Goal: Task Accomplishment & Management: Manage account settings

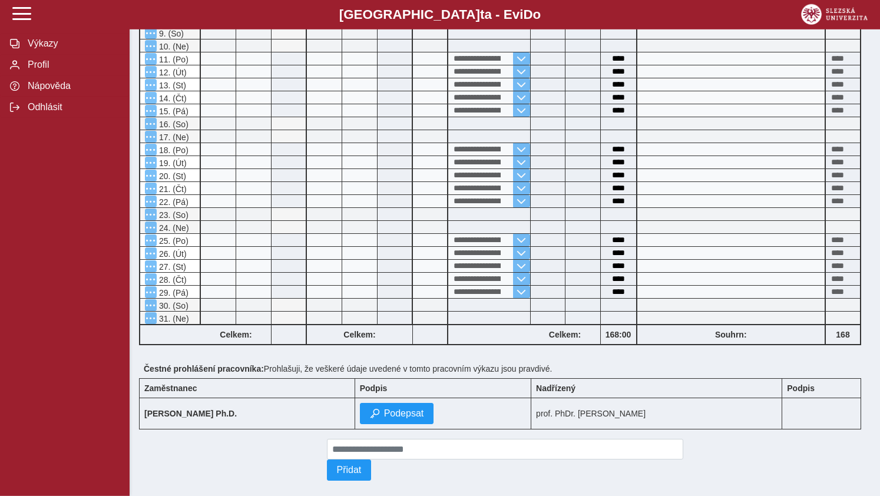
scroll to position [438, 0]
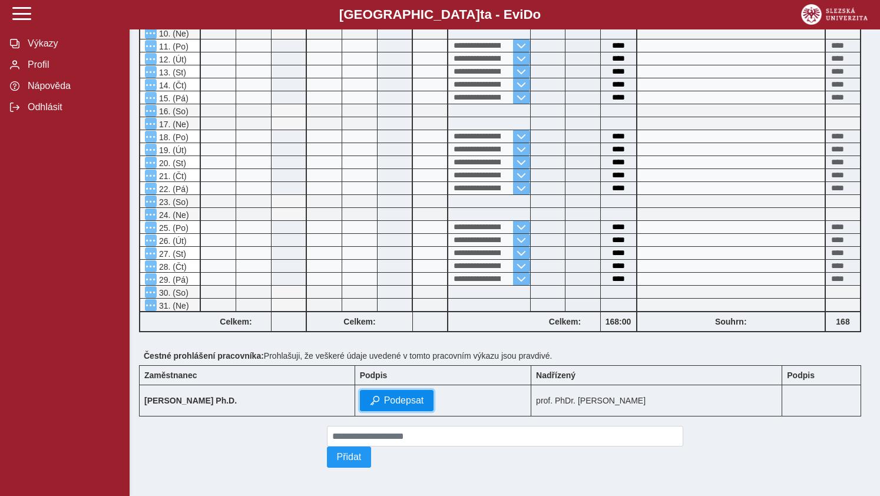
click at [424, 395] on span "Podepsat" at bounding box center [404, 400] width 40 height 11
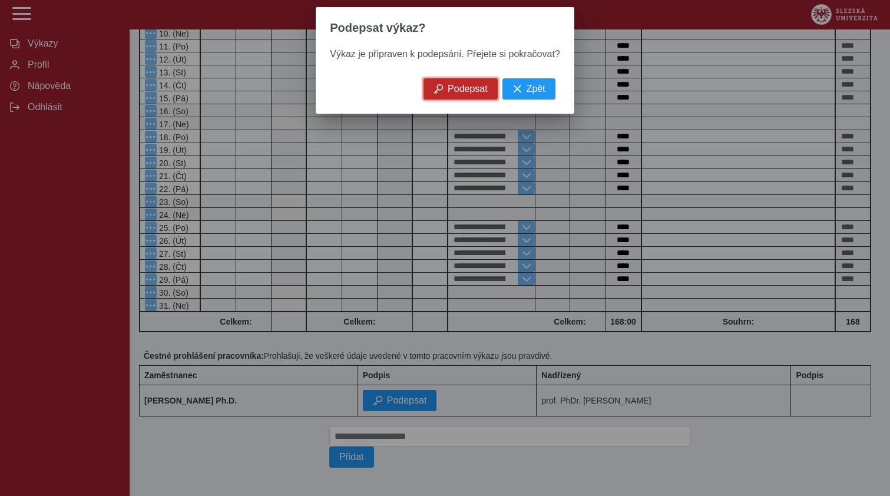
click at [452, 91] on span "Podepsat" at bounding box center [468, 89] width 40 height 11
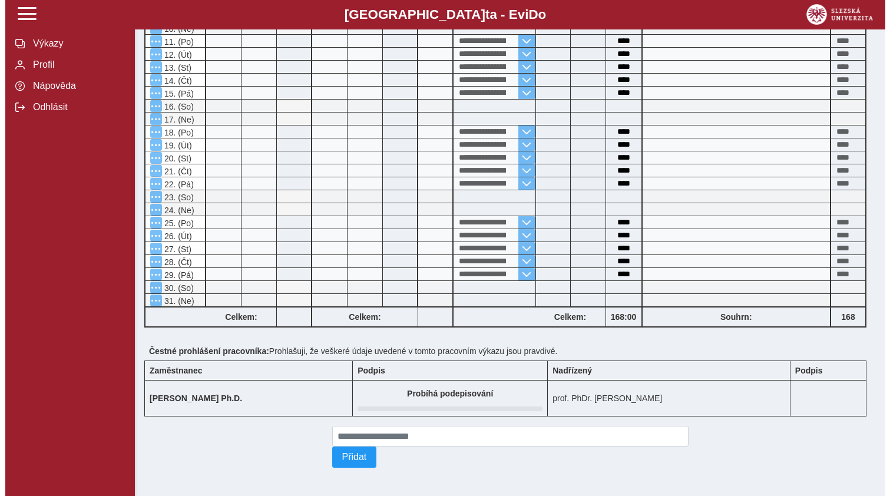
scroll to position [0, 0]
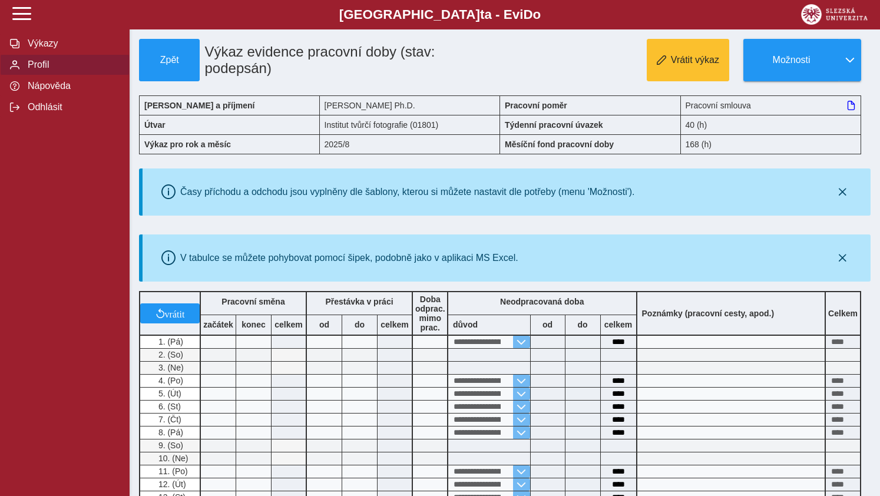
click at [34, 70] on span "Profil" at bounding box center [71, 64] width 95 height 11
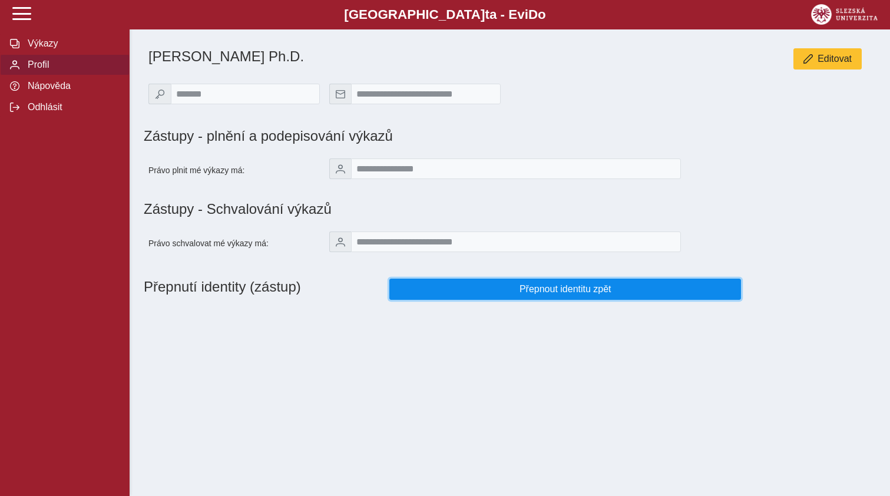
click at [559, 294] on span "Přepnout identitu zpět" at bounding box center [565, 289] width 332 height 11
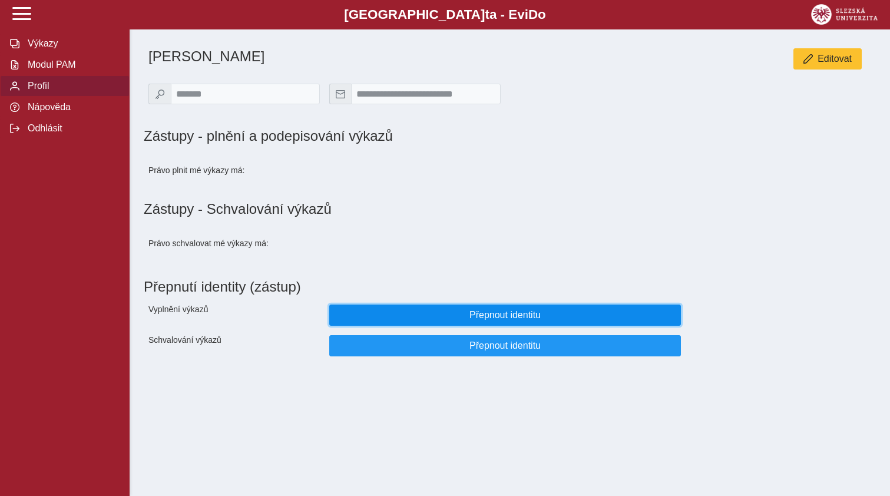
click at [493, 320] on span "Přepnout identitu" at bounding box center [505, 315] width 332 height 11
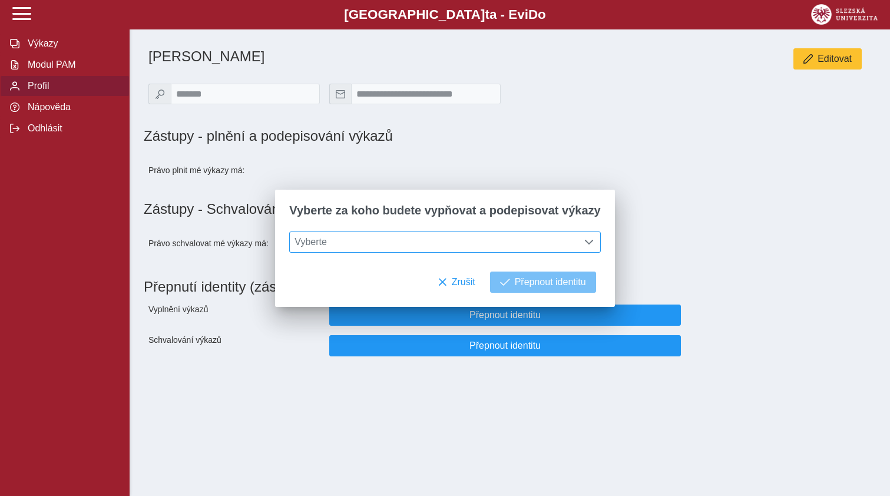
click at [586, 244] on span at bounding box center [588, 241] width 9 height 9
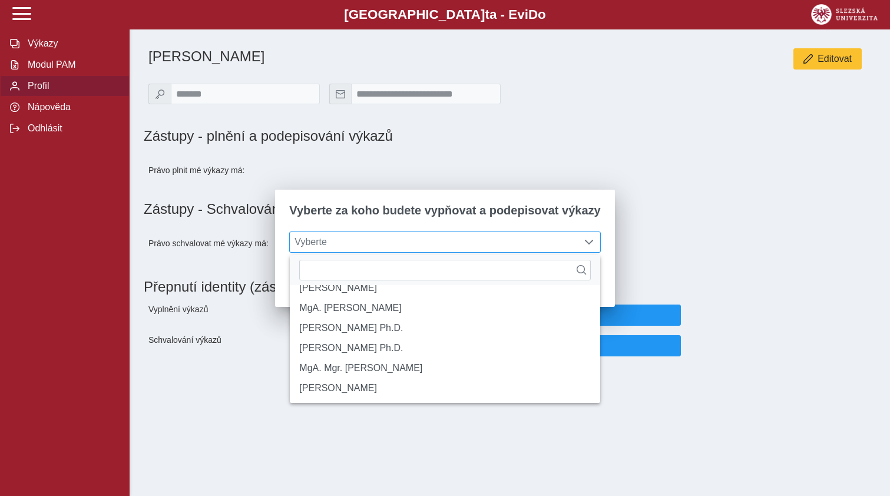
scroll to position [175, 0]
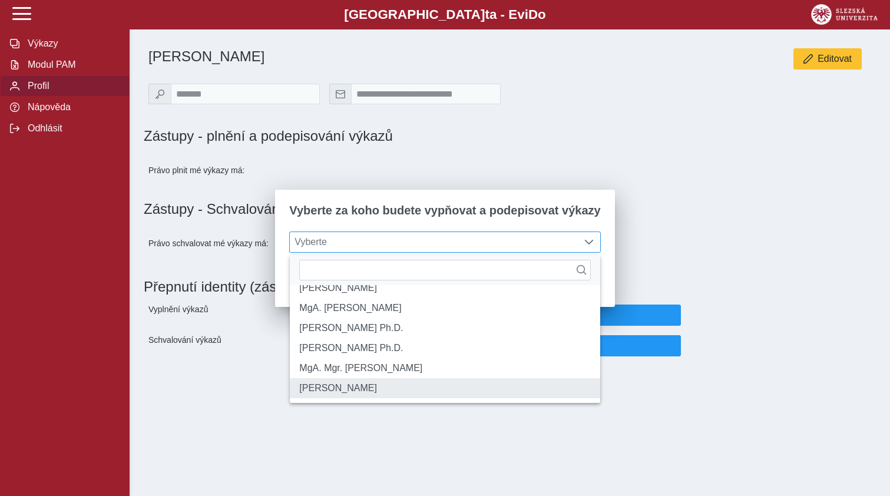
click at [380, 388] on li "[PERSON_NAME]" at bounding box center [445, 388] width 310 height 20
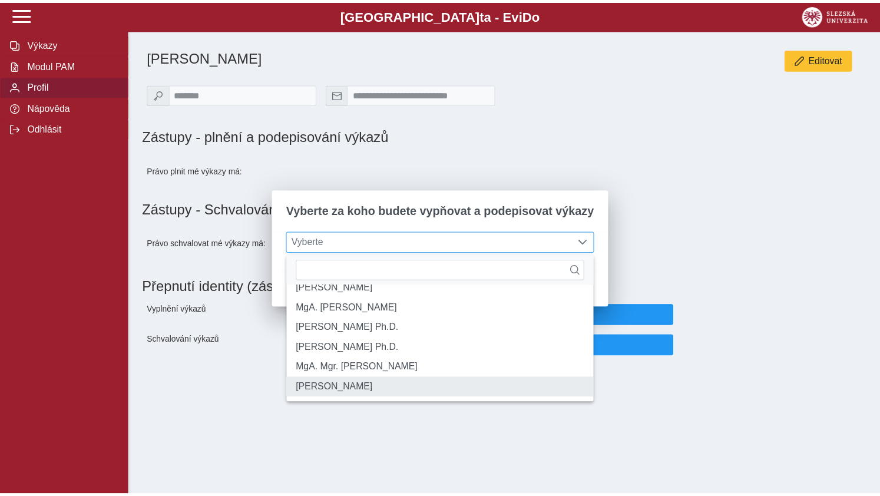
scroll to position [6, 48]
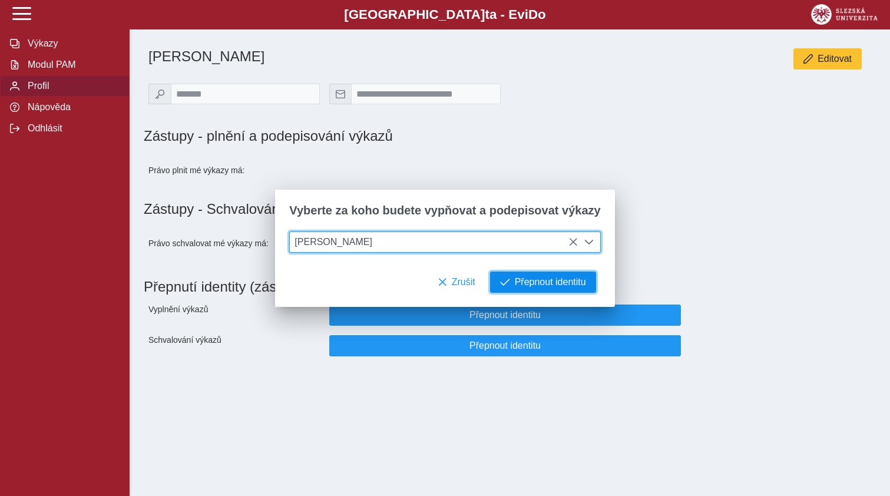
click at [539, 283] on span "Přepnout identitu" at bounding box center [550, 282] width 71 height 11
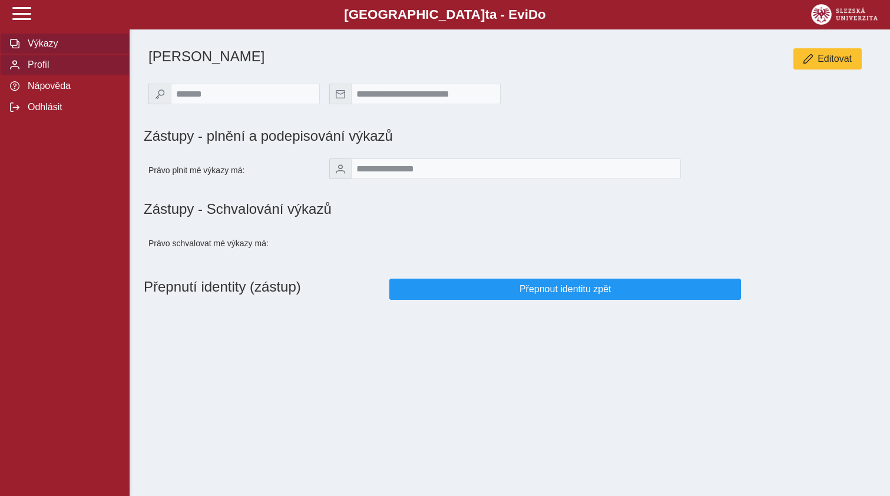
click at [35, 49] on span "Výkazy" at bounding box center [71, 43] width 95 height 11
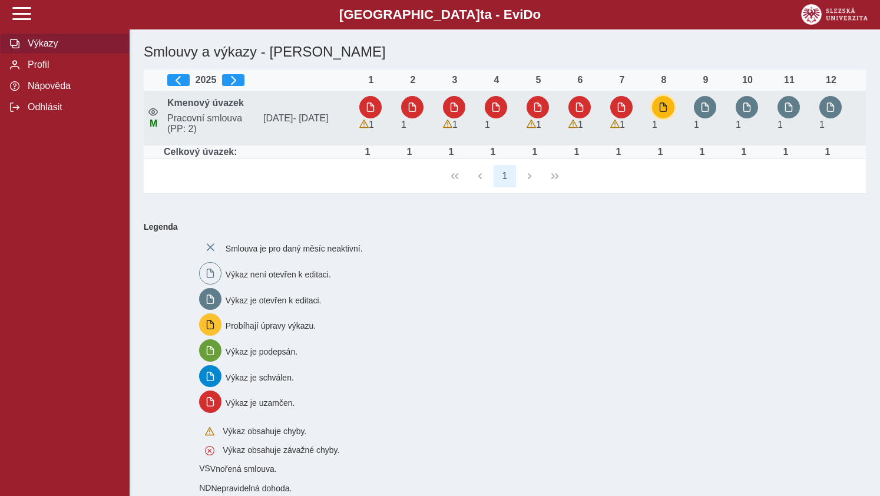
click at [662, 105] on span "button" at bounding box center [662, 106] width 9 height 9
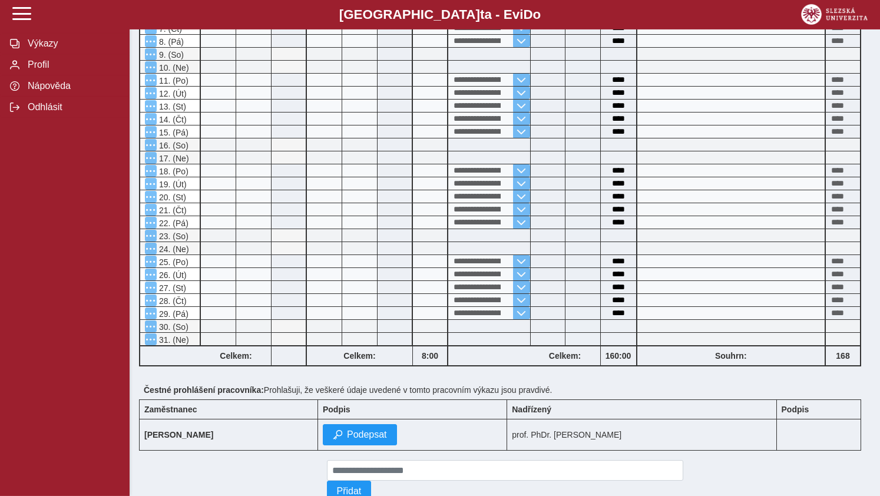
scroll to position [438, 0]
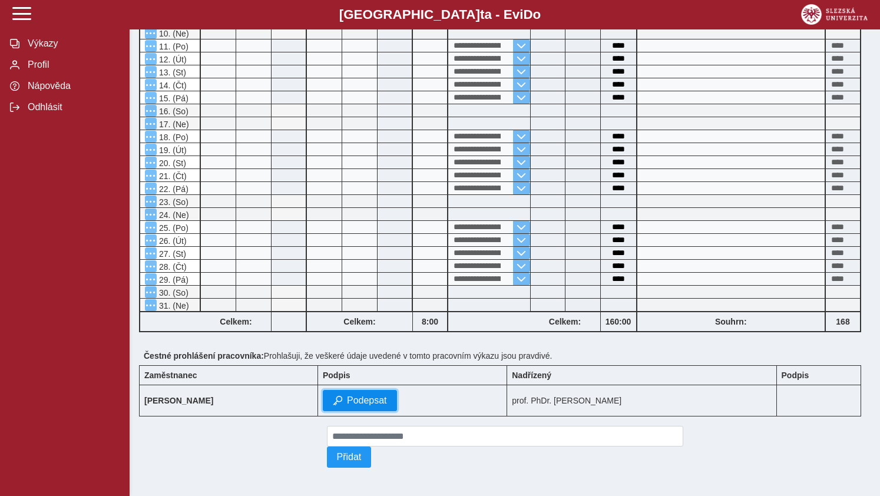
click at [387, 395] on span "Podepsat" at bounding box center [367, 400] width 40 height 11
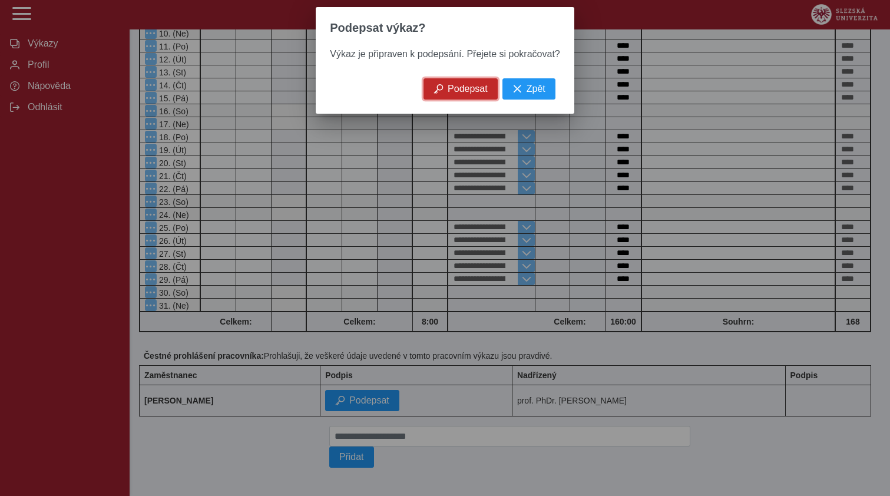
click at [445, 92] on button "Podepsat" at bounding box center [460, 88] width 74 height 21
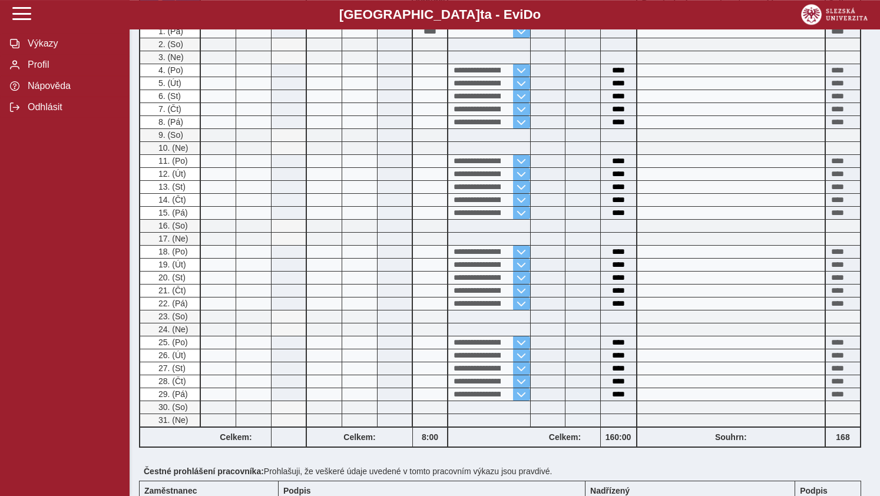
scroll to position [0, 0]
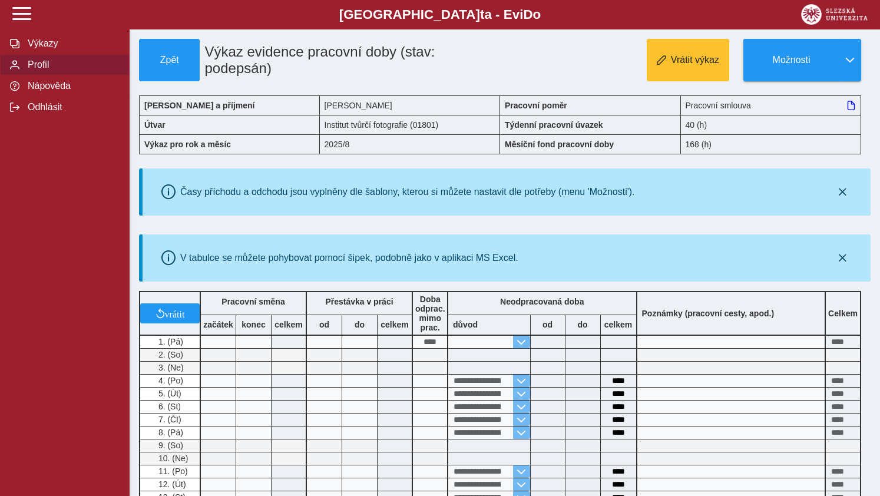
click at [41, 70] on span "Profil" at bounding box center [71, 64] width 95 height 11
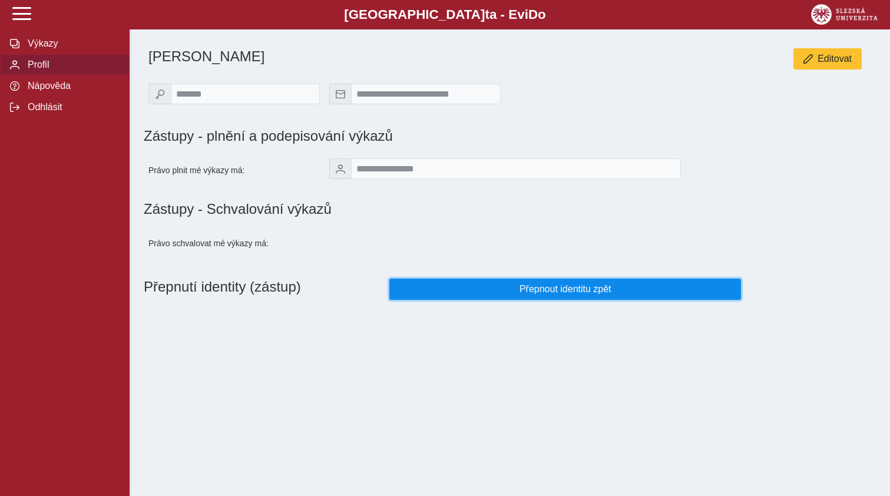
click at [563, 294] on span "Přepnout identitu zpět" at bounding box center [565, 289] width 332 height 11
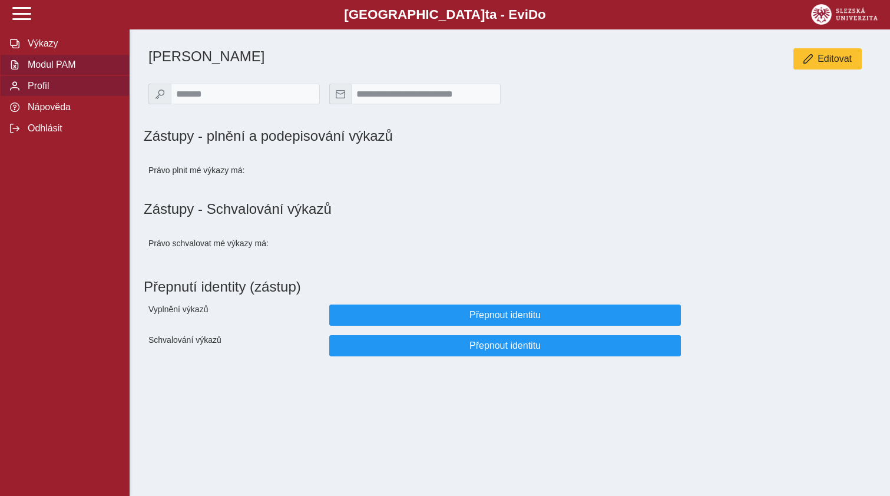
click at [60, 70] on span "Modul PAM" at bounding box center [71, 64] width 95 height 11
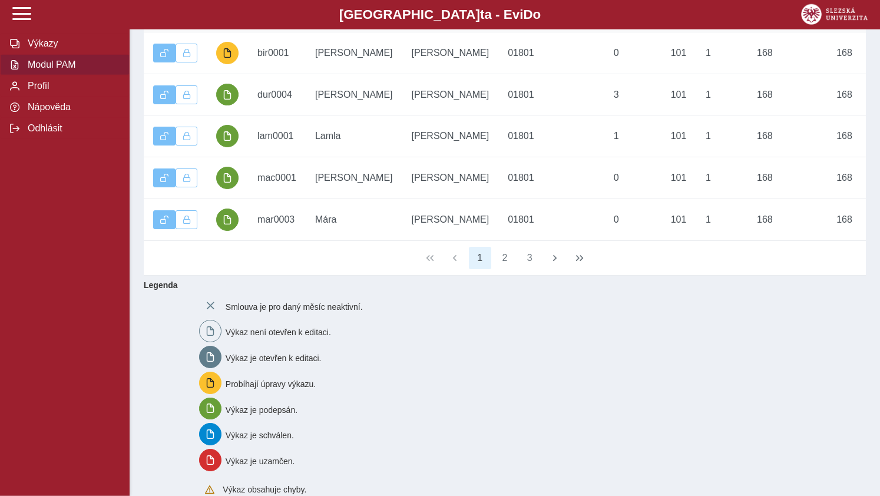
scroll to position [169, 0]
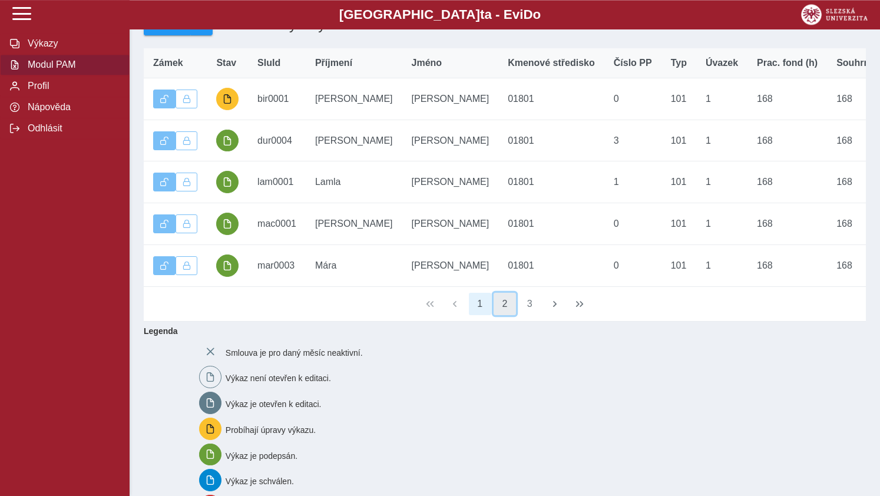
click at [506, 315] on button "2" at bounding box center [504, 304] width 22 height 22
click at [528, 315] on button "3" at bounding box center [529, 304] width 22 height 22
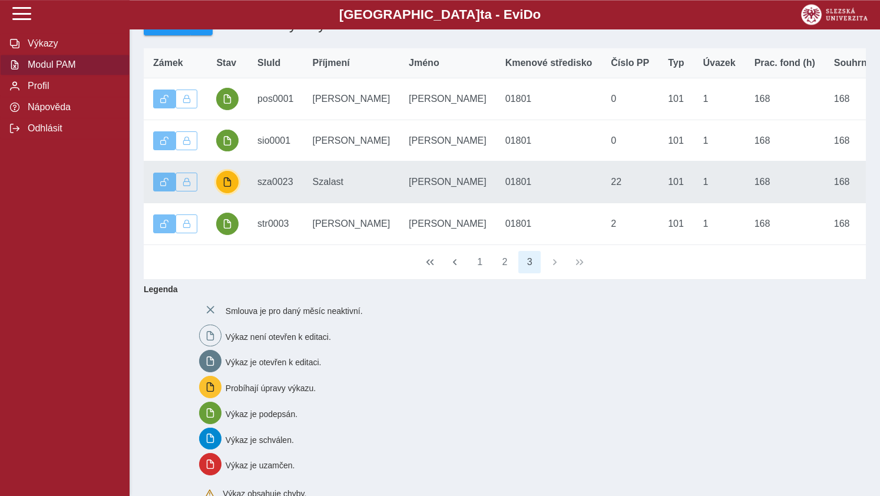
click at [230, 187] on span "button" at bounding box center [227, 181] width 9 height 9
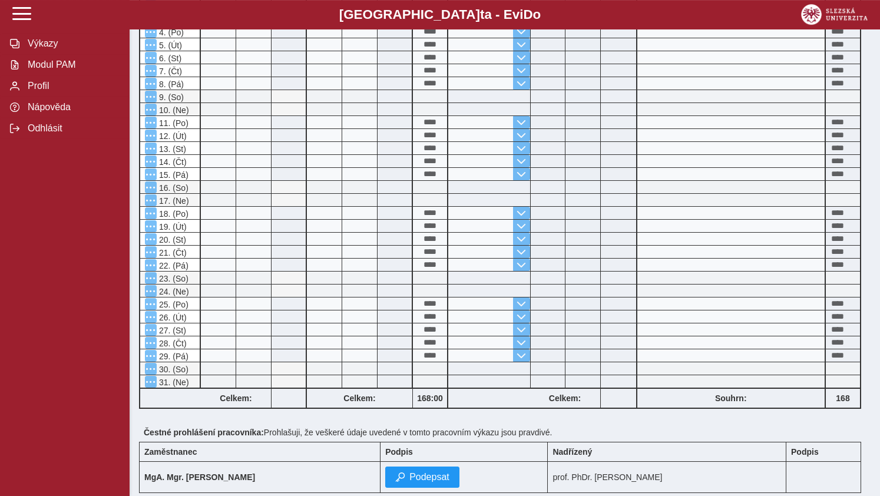
scroll to position [390, 0]
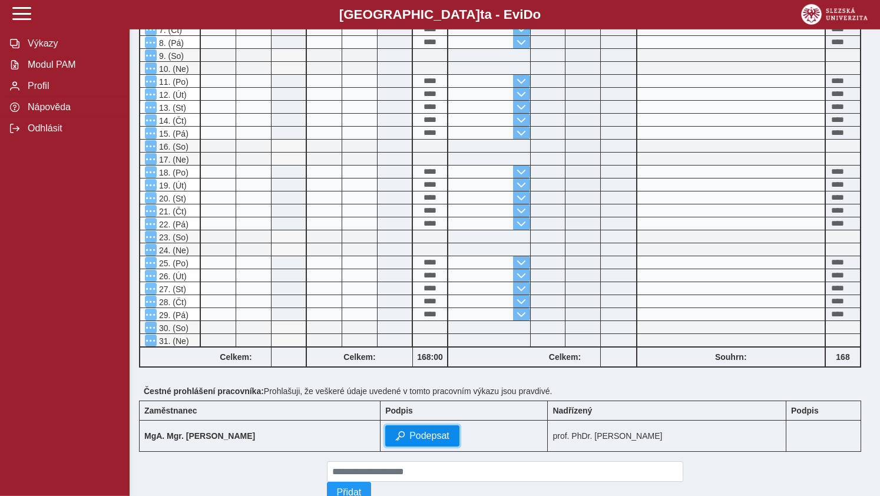
click at [412, 441] on span "Podepsat" at bounding box center [429, 435] width 40 height 11
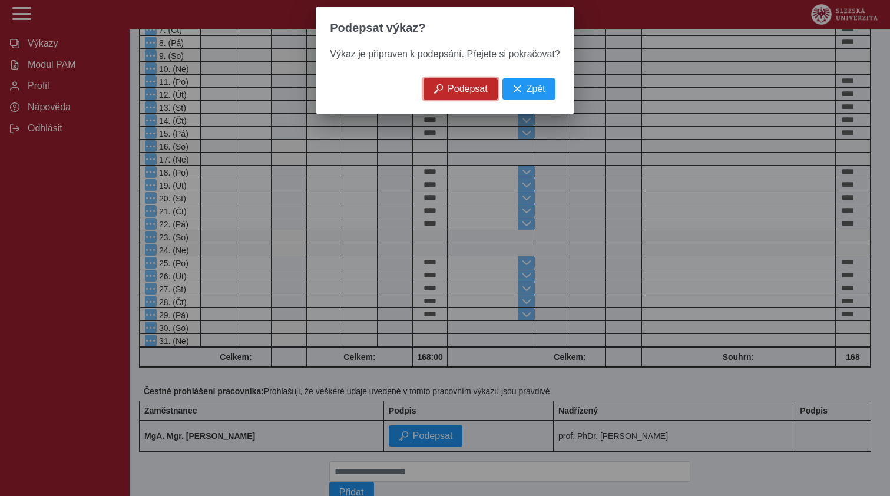
click at [449, 94] on span "Podepsat" at bounding box center [468, 89] width 40 height 11
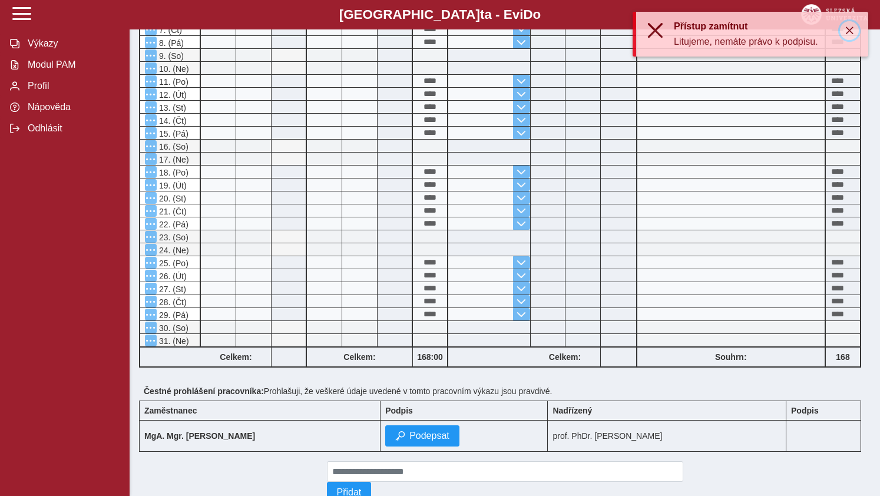
click at [847, 26] on span "button" at bounding box center [848, 30] width 9 height 9
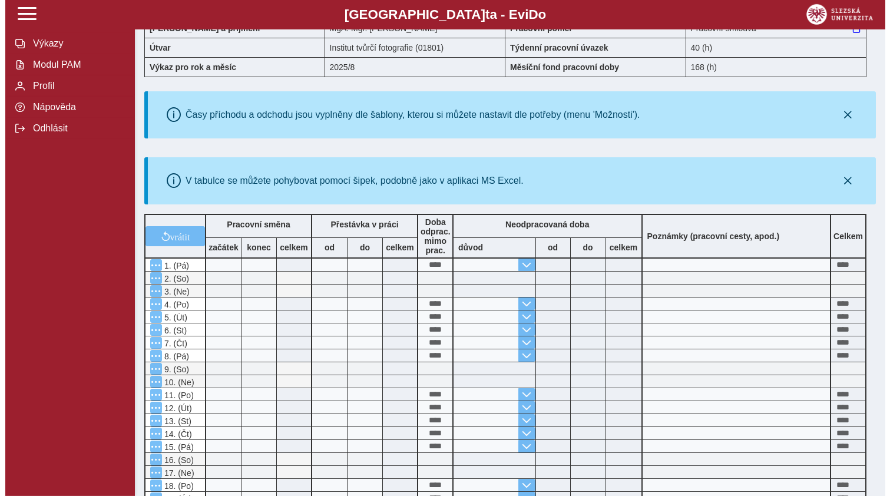
scroll to position [0, 0]
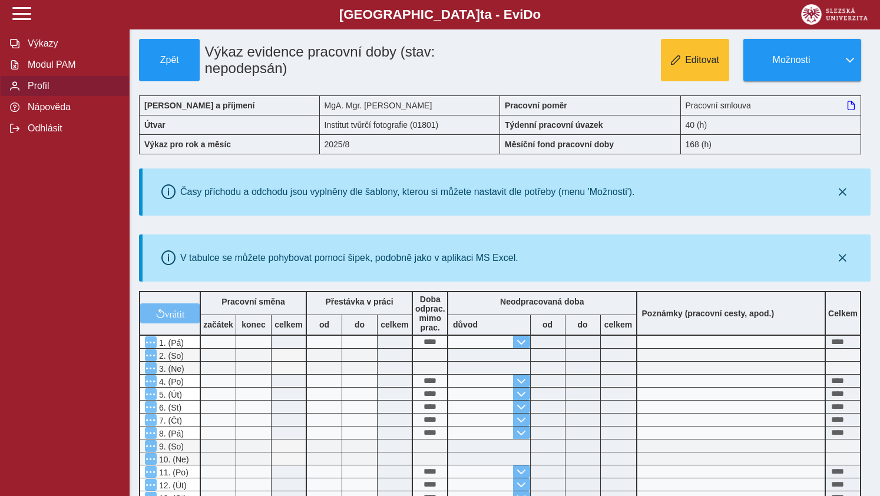
click at [47, 91] on span "Profil" at bounding box center [71, 86] width 95 height 11
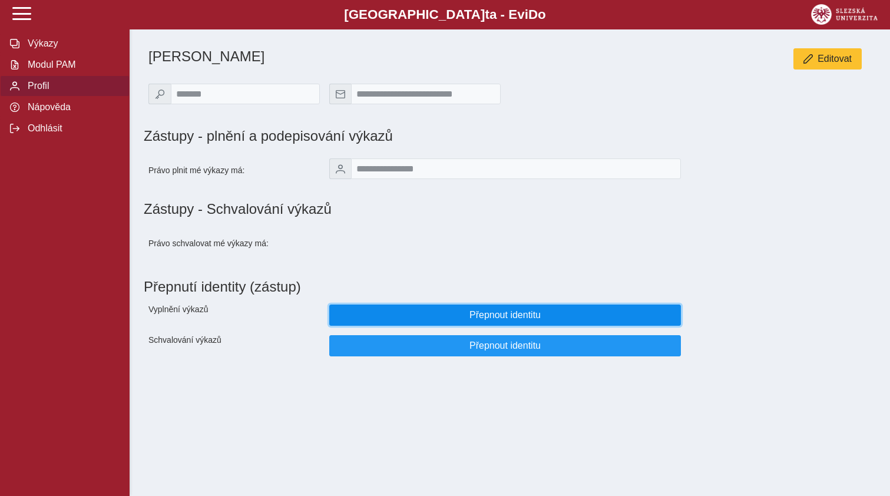
click at [502, 320] on span "Přepnout identitu" at bounding box center [505, 315] width 332 height 11
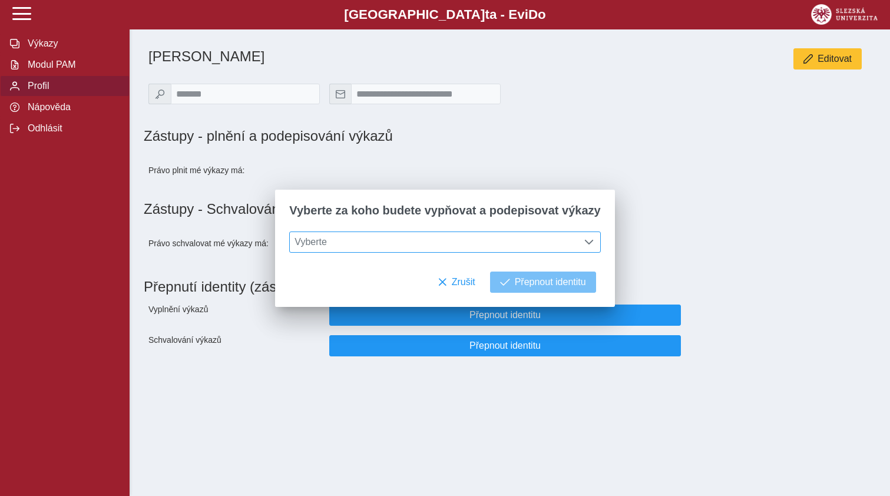
click at [584, 243] on span at bounding box center [588, 241] width 9 height 9
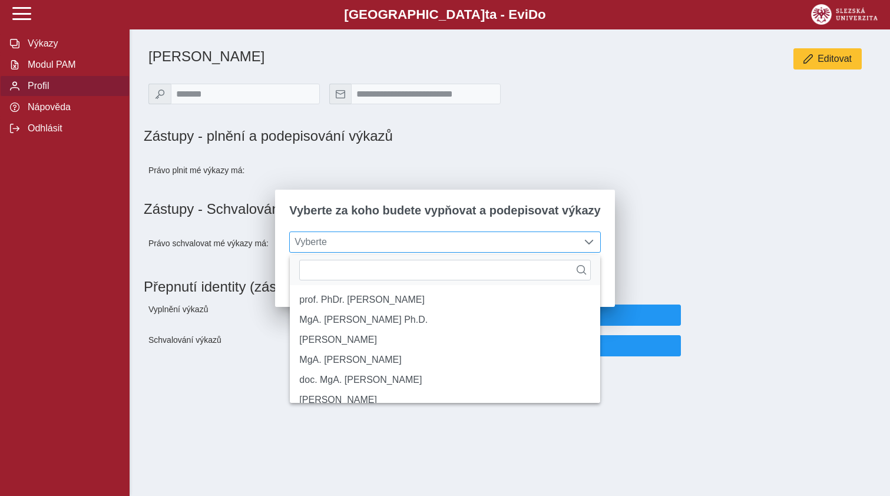
drag, startPoint x: 587, startPoint y: 295, endPoint x: 573, endPoint y: 393, distance: 98.8
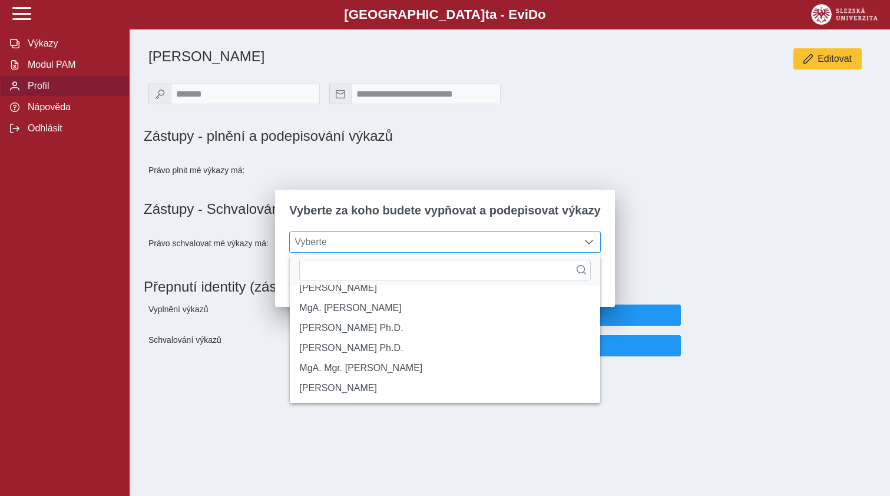
scroll to position [175, 0]
click at [409, 367] on li "MgA. Mgr. [PERSON_NAME]" at bounding box center [445, 368] width 310 height 20
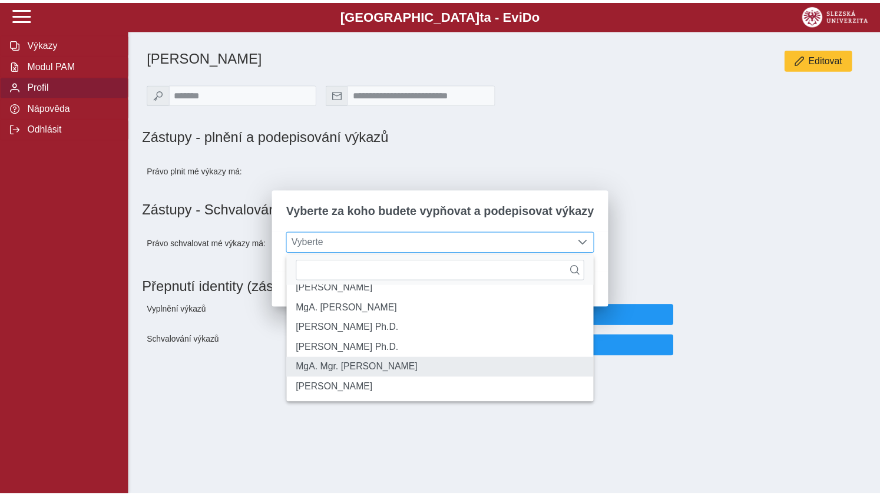
scroll to position [6, 48]
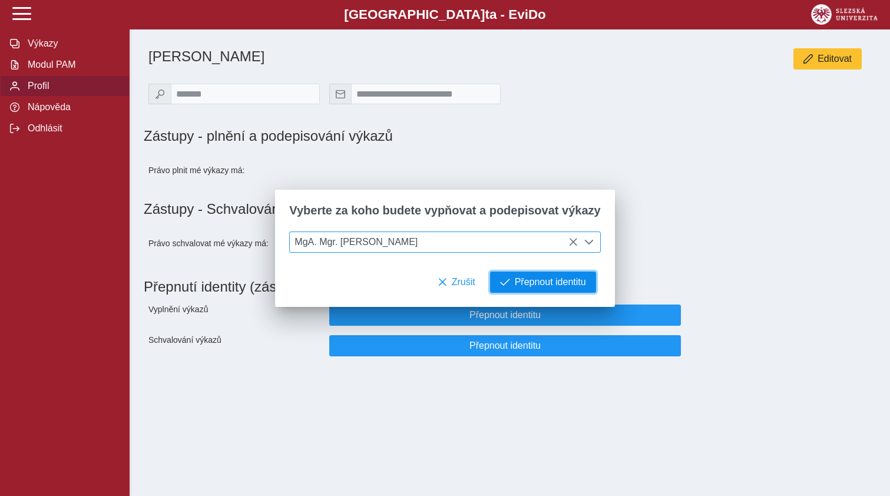
click at [556, 284] on span "Přepnout identitu" at bounding box center [550, 282] width 71 height 11
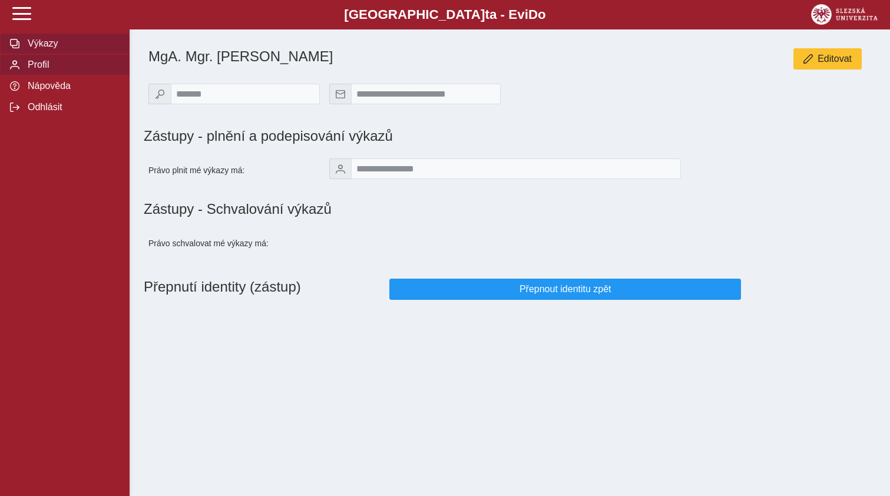
click at [50, 49] on span "Výkazy" at bounding box center [71, 43] width 95 height 11
